Goal: Task Accomplishment & Management: Complete application form

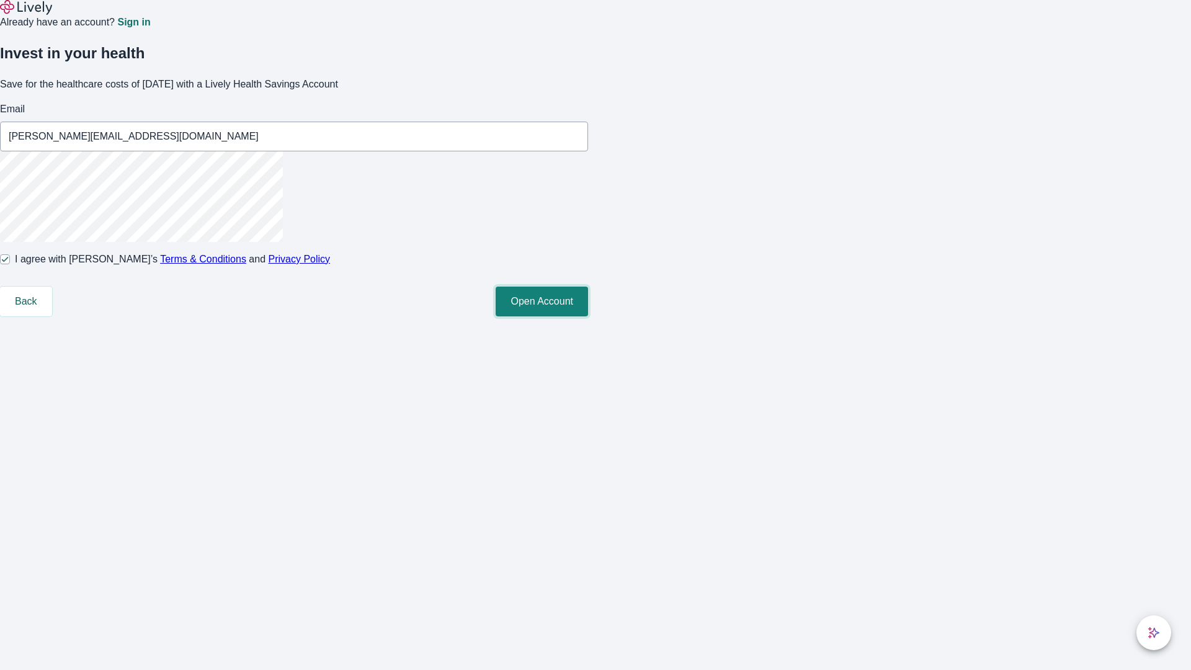
click at [588, 316] on button "Open Account" at bounding box center [542, 302] width 92 height 30
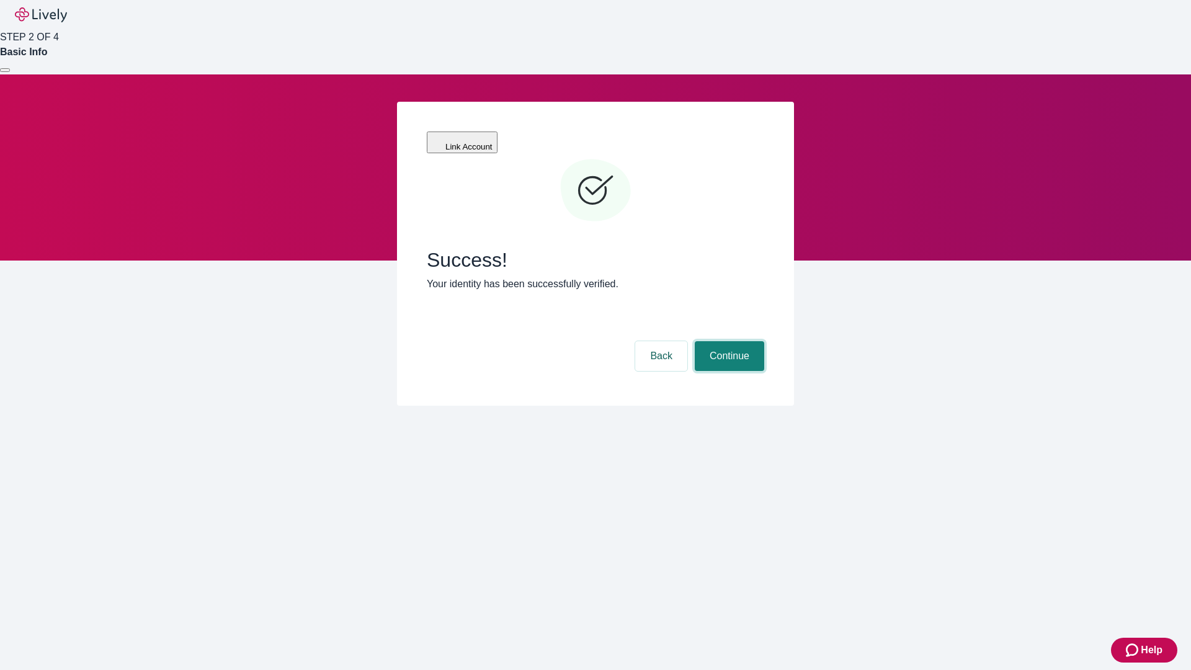
click at [728, 341] on button "Continue" at bounding box center [729, 356] width 69 height 30
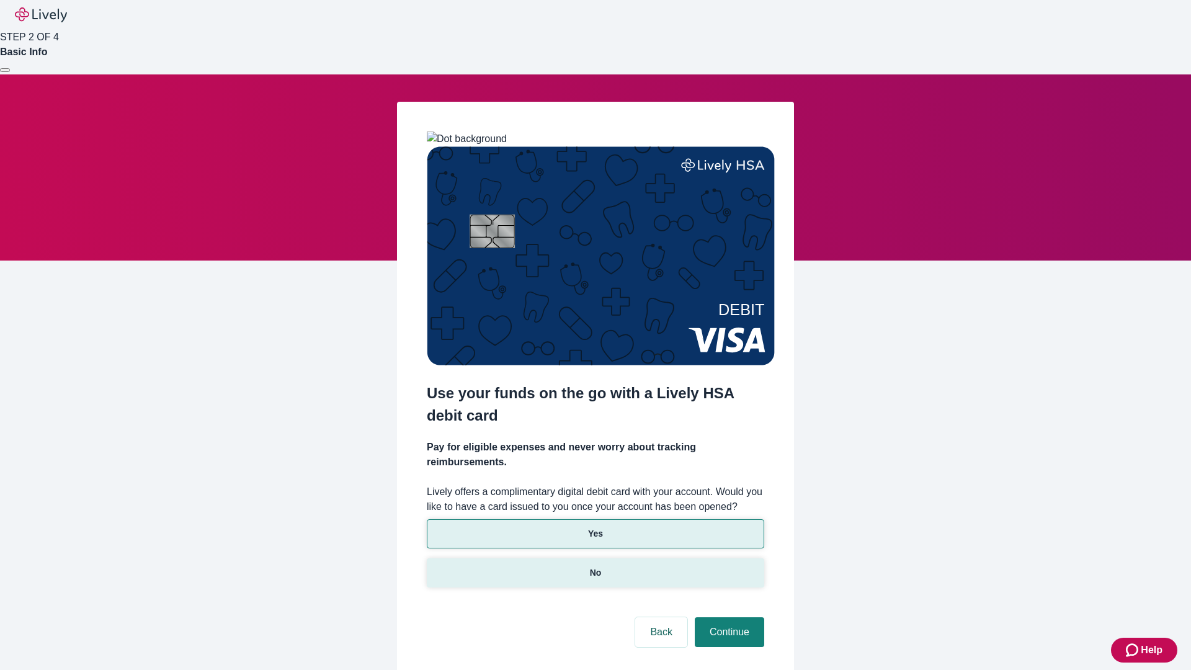
click at [595, 566] on p "No" at bounding box center [596, 572] width 12 height 13
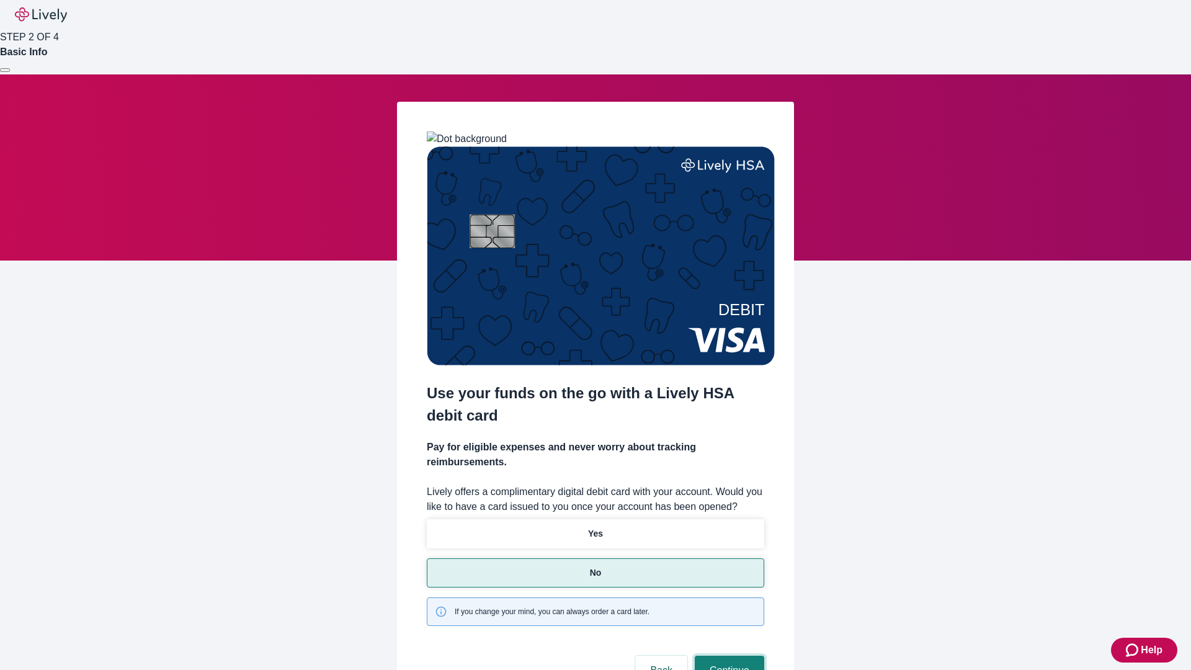
click at [728, 656] on button "Continue" at bounding box center [729, 671] width 69 height 30
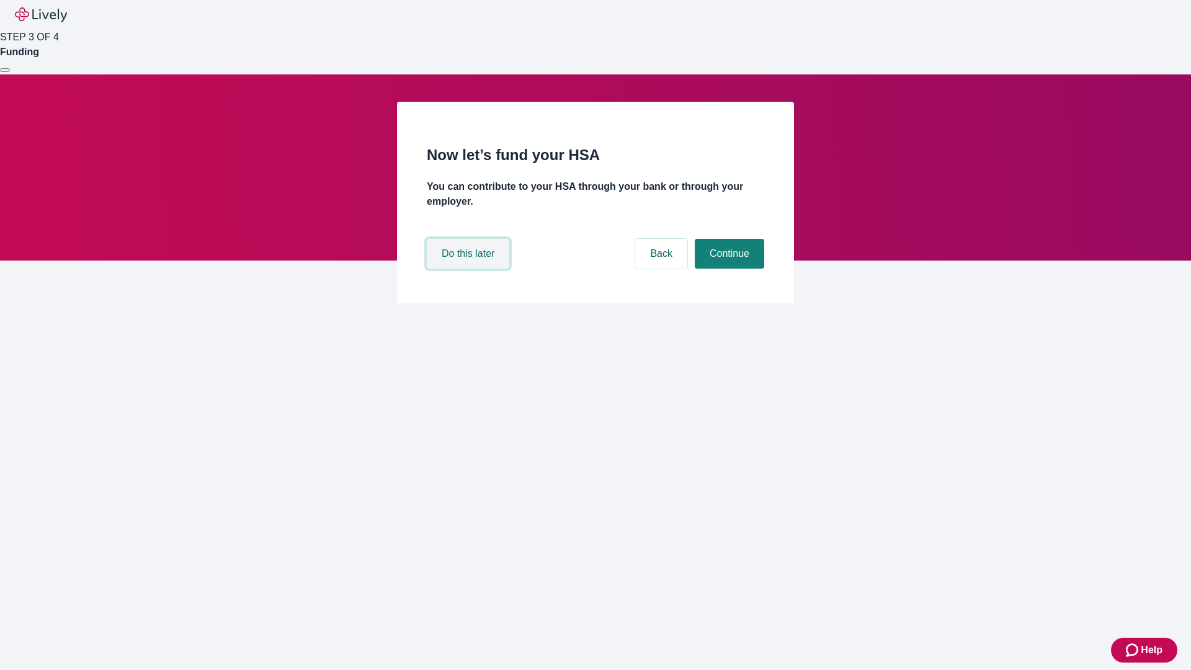
click at [470, 269] on button "Do this later" at bounding box center [468, 254] width 83 height 30
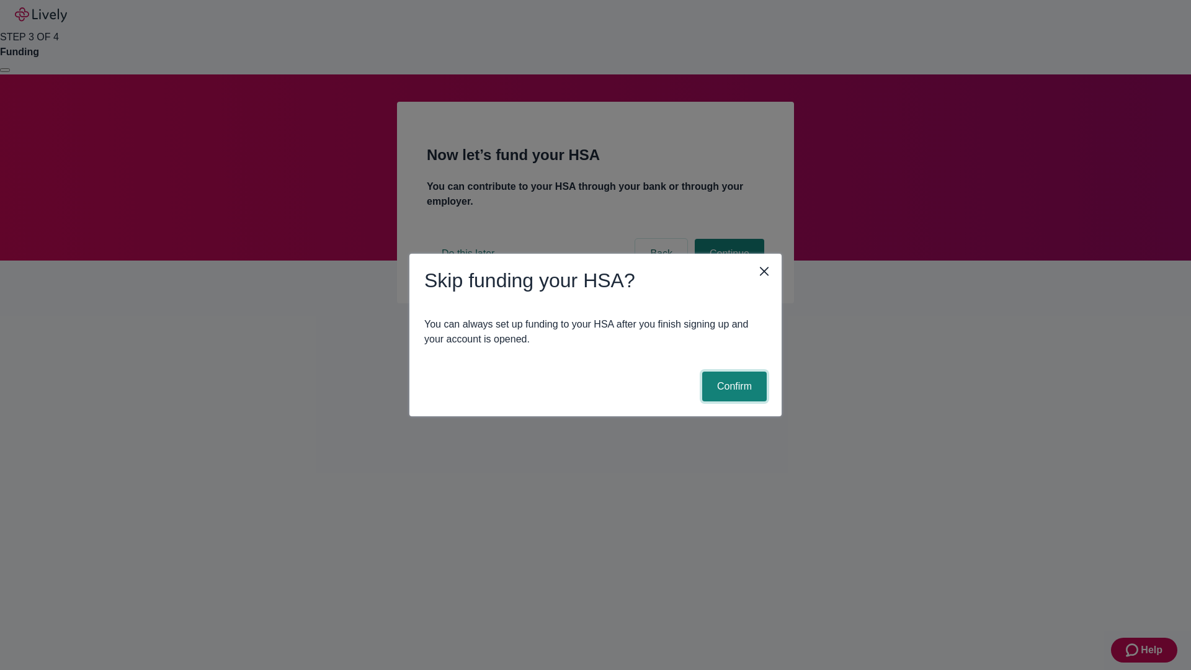
click at [733, 387] on button "Confirm" at bounding box center [734, 387] width 65 height 30
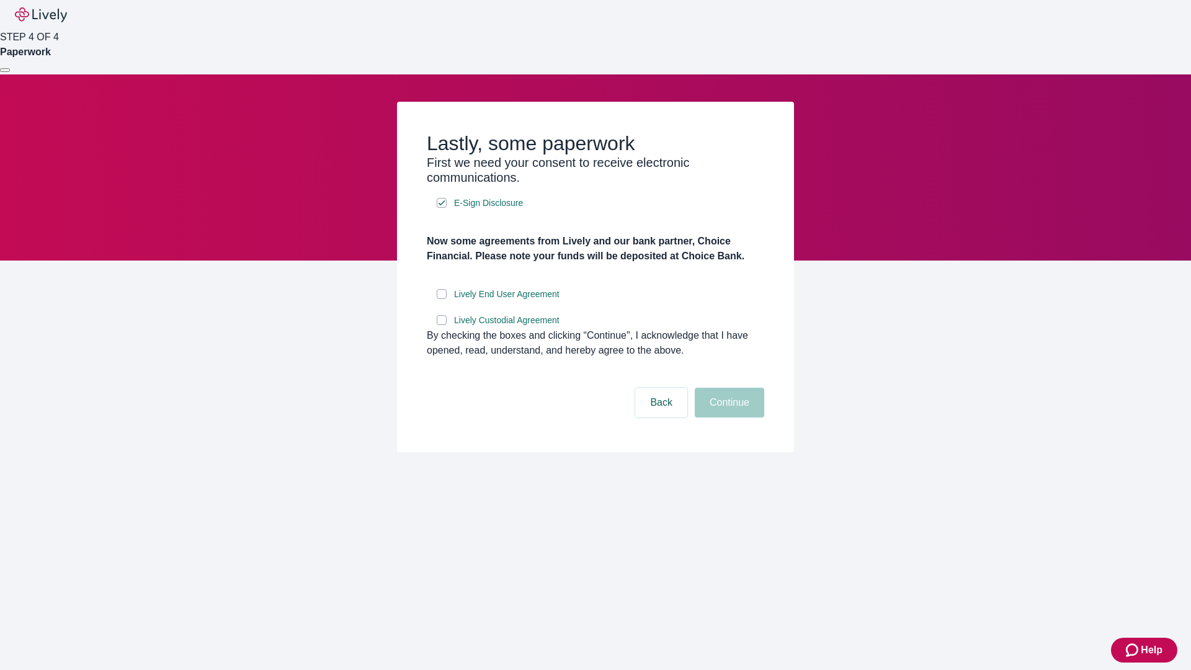
click at [442, 299] on input "Lively End User Agreement" at bounding box center [442, 294] width 10 height 10
checkbox input "true"
click at [442, 325] on input "Lively Custodial Agreement" at bounding box center [442, 320] width 10 height 10
checkbox input "true"
click at [728, 418] on button "Continue" at bounding box center [729, 403] width 69 height 30
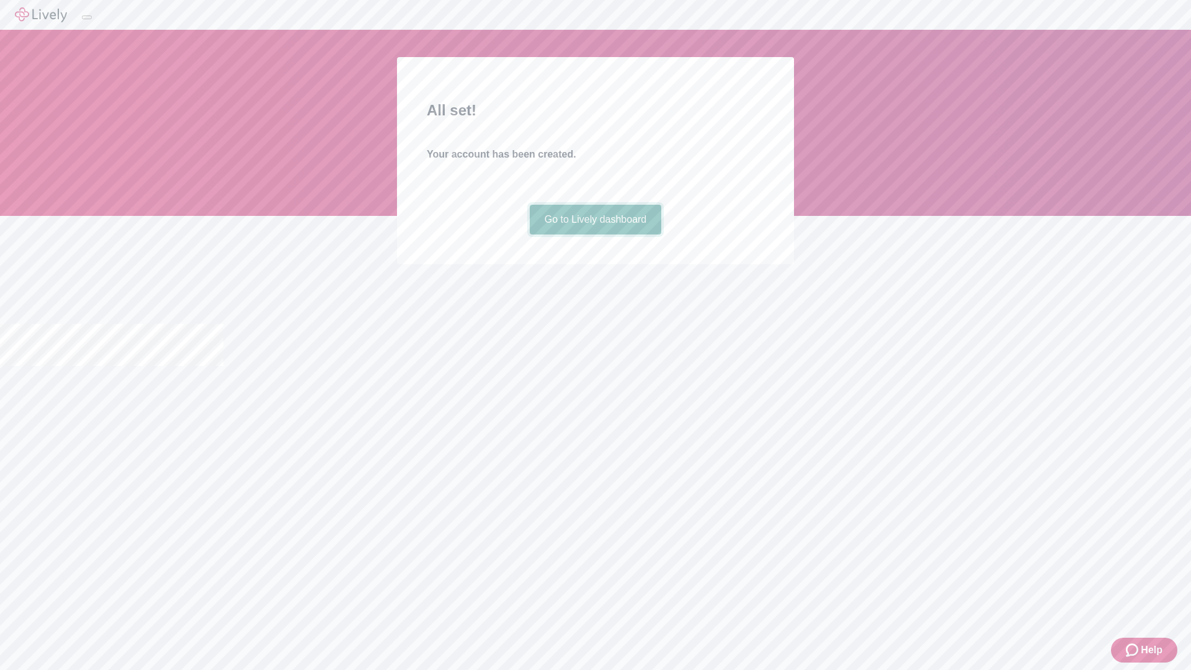
click at [595, 235] on link "Go to Lively dashboard" at bounding box center [596, 220] width 132 height 30
